Goal: Complete application form: Complete application form

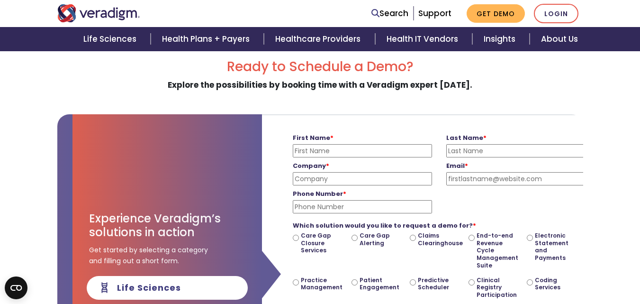
scroll to position [0, 307]
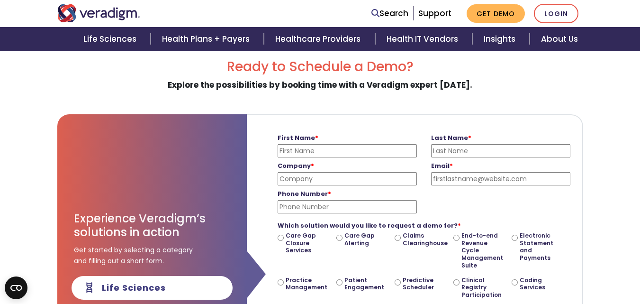
drag, startPoint x: 647, startPoint y: 37, endPoint x: 647, endPoint y: 56, distance: 19.4
click at [640, 56] on html "The Veradigm Network: Recognized for Excellence in 2025 Search Support Get Demo…" at bounding box center [320, 95] width 640 height 304
click at [313, 150] on input "First Name *" at bounding box center [347, 150] width 139 height 13
type input "ekta"
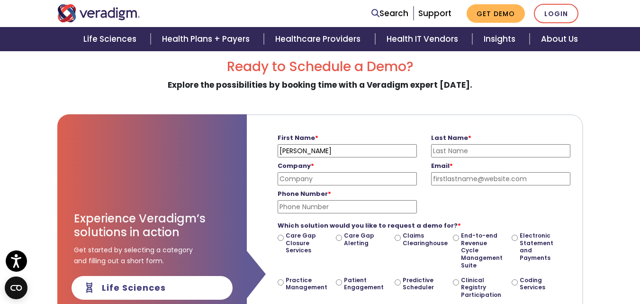
click at [459, 148] on input "Last Name *" at bounding box center [500, 150] width 139 height 13
type input "ghh"
click at [337, 182] on input "Company *" at bounding box center [347, 178] width 139 height 13
type input "hp"
click at [470, 177] on input "Email *" at bounding box center [500, 178] width 139 height 13
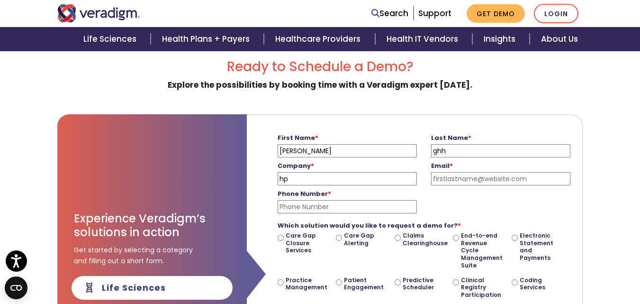
type input "ekta@hp.com"
click at [372, 201] on input "Phone Number *" at bounding box center [347, 206] width 139 height 13
type input "9876756498"
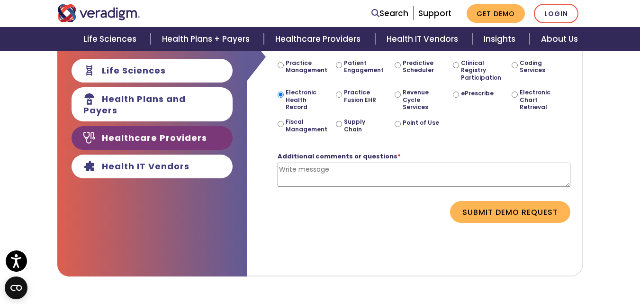
scroll to position [292, 0]
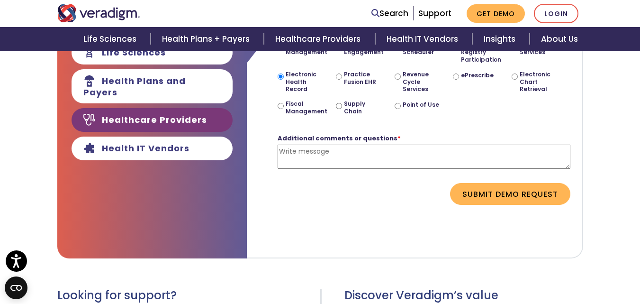
click at [366, 152] on textarea "Additional comments or questions *" at bounding box center [424, 157] width 293 height 24
type textarea "dfgh"
click at [474, 195] on button "Submit Demo Request" at bounding box center [510, 194] width 120 height 22
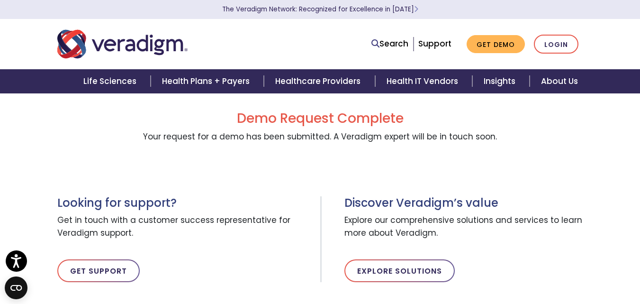
scroll to position [0, 0]
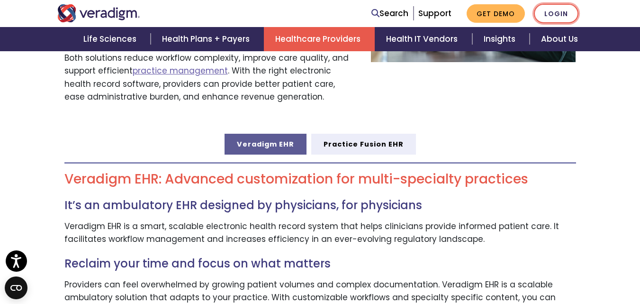
scroll to position [425, 0]
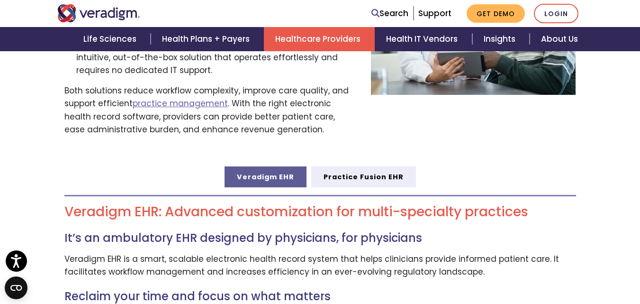
scroll to position [442, 0]
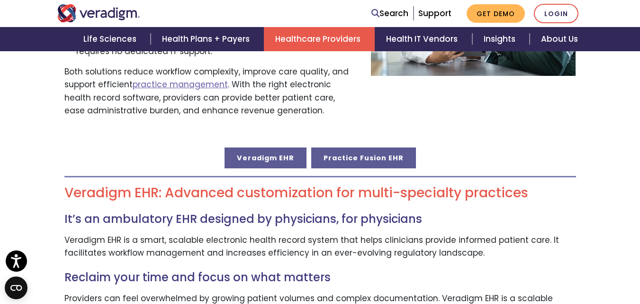
click at [373, 150] on link "Practice Fusion EHR" at bounding box center [363, 157] width 105 height 21
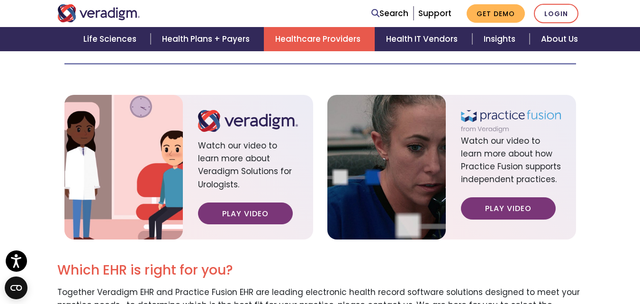
scroll to position [1040, 0]
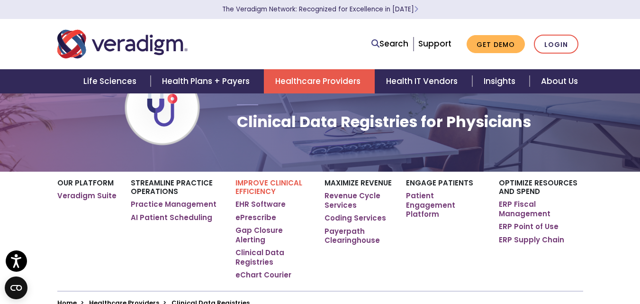
scroll to position [78, 0]
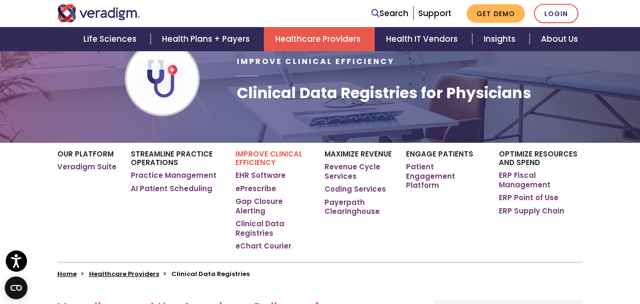
click at [417, 242] on div "Engage Patients Patient Engagement Platform" at bounding box center [445, 202] width 93 height 119
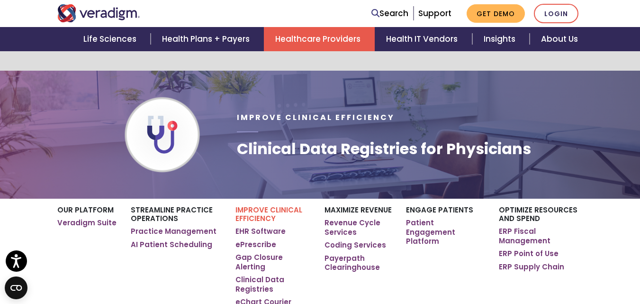
scroll to position [0, 0]
